Goal: Obtain resource: Obtain resource

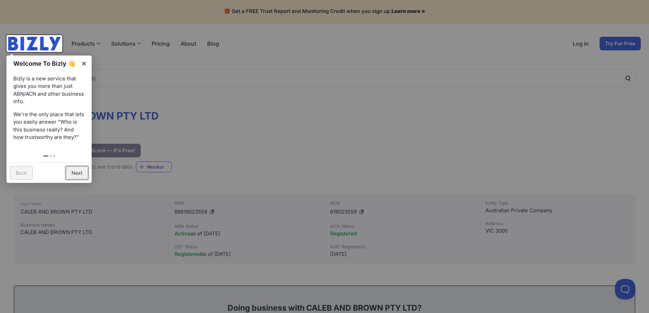
click at [78, 174] on link "Next" at bounding box center [77, 172] width 22 height 13
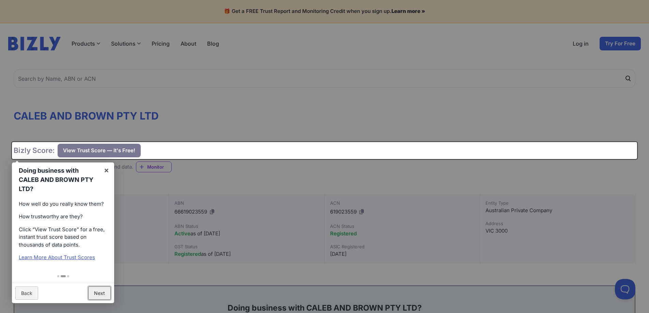
click at [108, 298] on link "Next" at bounding box center [99, 292] width 22 height 13
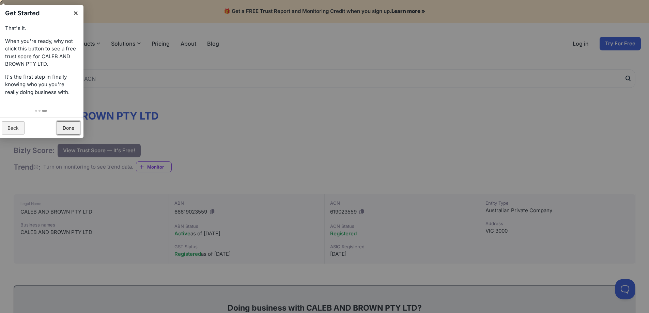
click at [76, 131] on link "Done" at bounding box center [68, 127] width 23 height 13
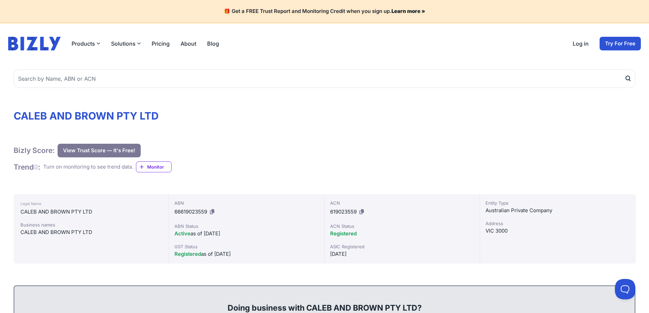
click at [105, 154] on button "View Trust Score — It's Free!" at bounding box center [99, 151] width 83 height 14
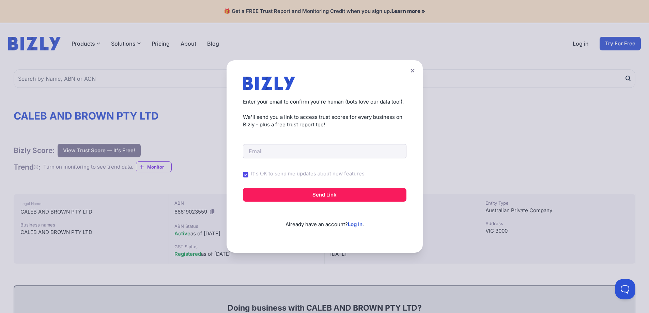
click at [412, 72] on button at bounding box center [413, 71] width 10 height 10
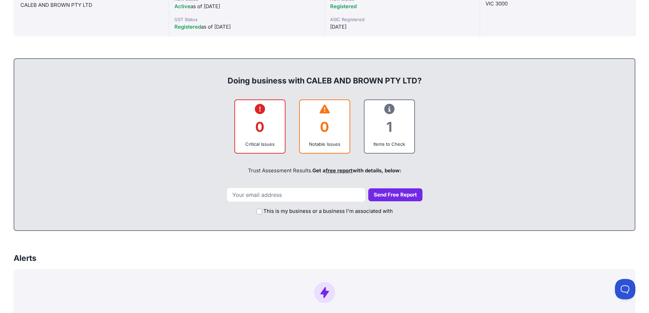
scroll to position [272, 0]
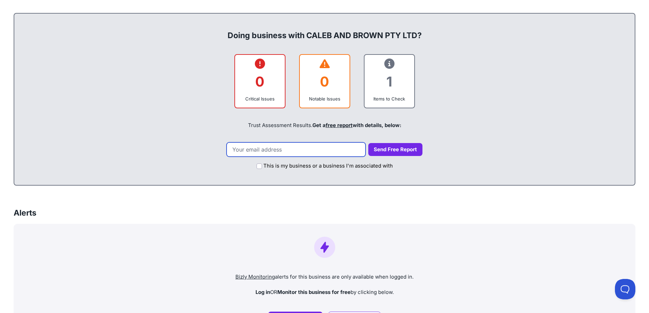
click at [314, 152] on input "email" at bounding box center [295, 149] width 139 height 14
type input "[EMAIL_ADDRESS][DOMAIN_NAME]"
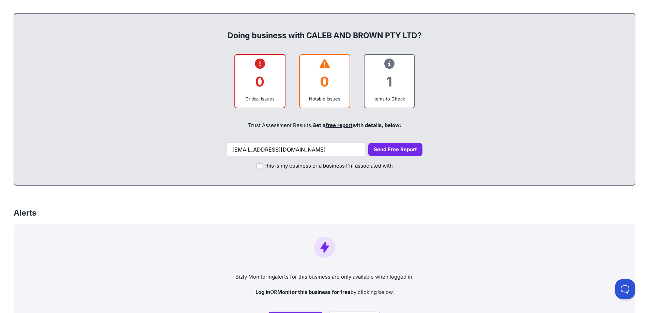
click at [389, 155] on button "Send Free Report" at bounding box center [395, 149] width 54 height 13
click at [389, 152] on button "Send Free Report" at bounding box center [395, 149] width 54 height 13
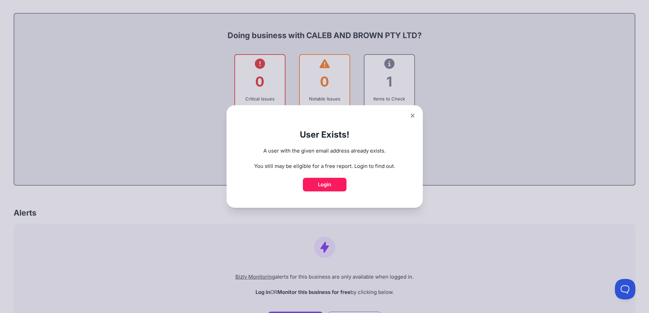
click at [414, 116] on icon at bounding box center [412, 116] width 4 height 4
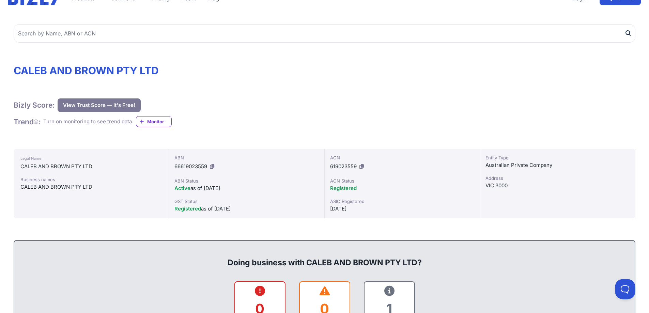
scroll to position [0, 0]
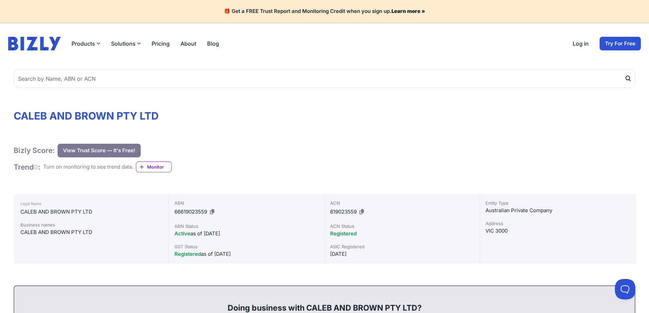
click at [109, 149] on button "View Trust Score — It's Free!" at bounding box center [99, 151] width 83 height 14
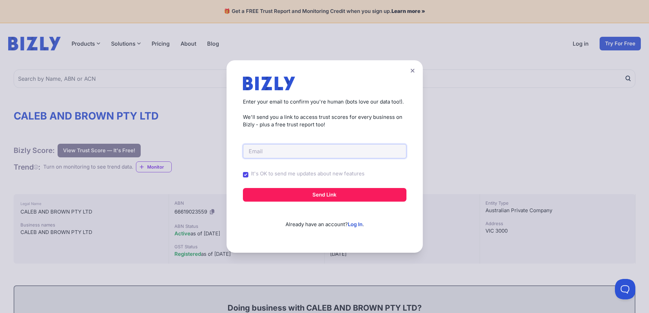
click at [280, 148] on input "email" at bounding box center [324, 151] width 163 height 14
type input "[EMAIL_ADDRESS][DOMAIN_NAME]"
click at [248, 176] on input "It's OK to send me updates about new features" at bounding box center [245, 174] width 5 height 5
checkbox input "false"
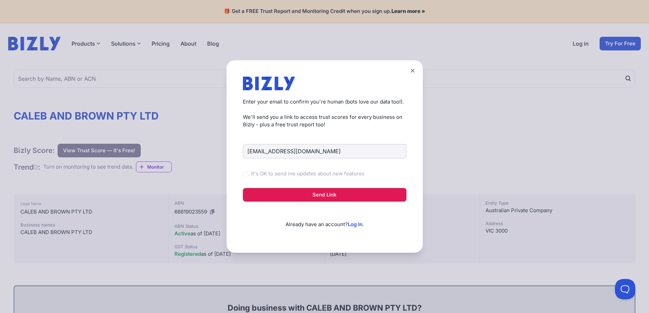
click at [317, 193] on button "Send Link" at bounding box center [324, 195] width 163 height 14
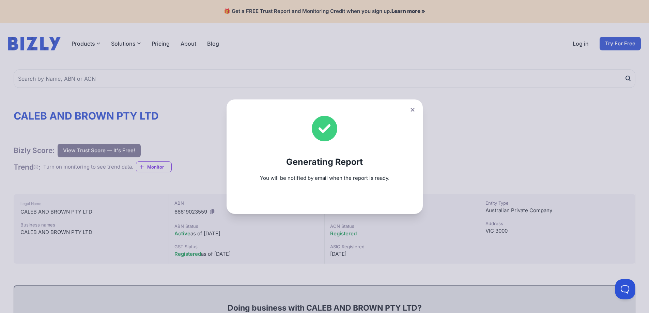
click at [414, 111] on icon at bounding box center [412, 110] width 4 height 4
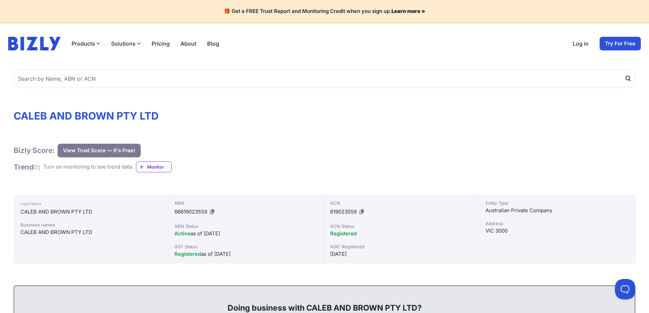
scroll to position [227, 0]
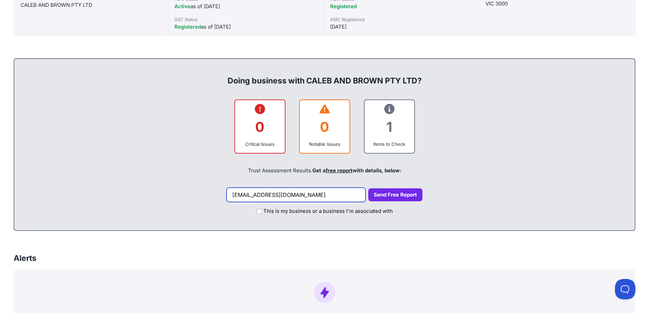
click at [339, 199] on input "[EMAIL_ADDRESS][DOMAIN_NAME]" at bounding box center [295, 195] width 139 height 14
type input "[EMAIL_ADDRESS][DOMAIN_NAME]"
click at [388, 198] on button "Send Free Report" at bounding box center [395, 194] width 54 height 13
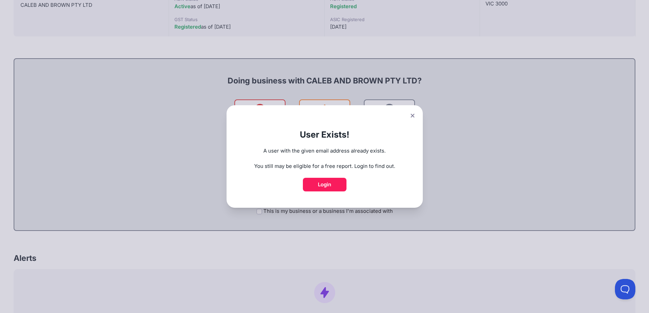
click at [414, 116] on icon at bounding box center [412, 115] width 4 height 4
